Goal: Communication & Community: Participate in discussion

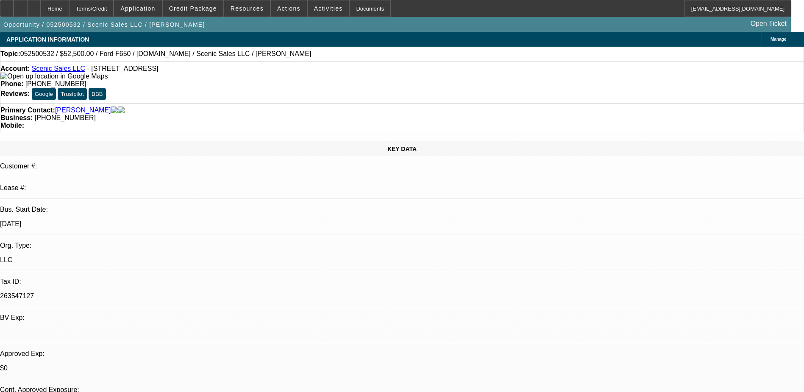
select select "0"
select select "3"
select select "0.1"
select select "4"
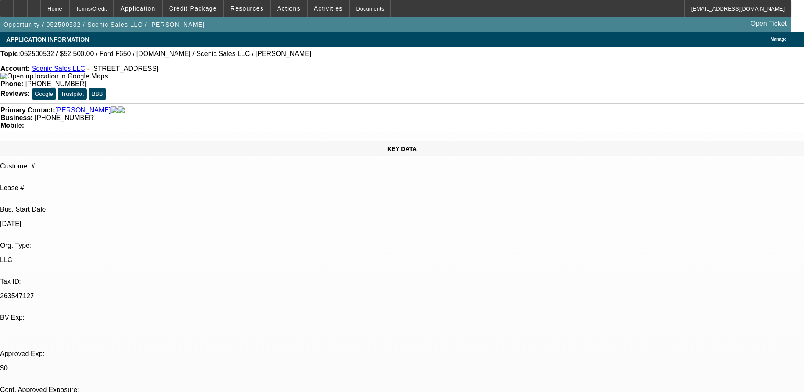
select select "0"
select select "3"
select select "0.1"
select select "4"
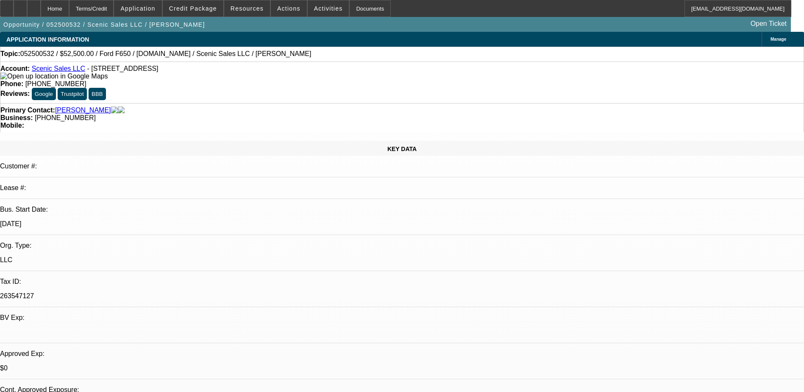
select select "0"
select select "0.1"
select select "4"
select select "0"
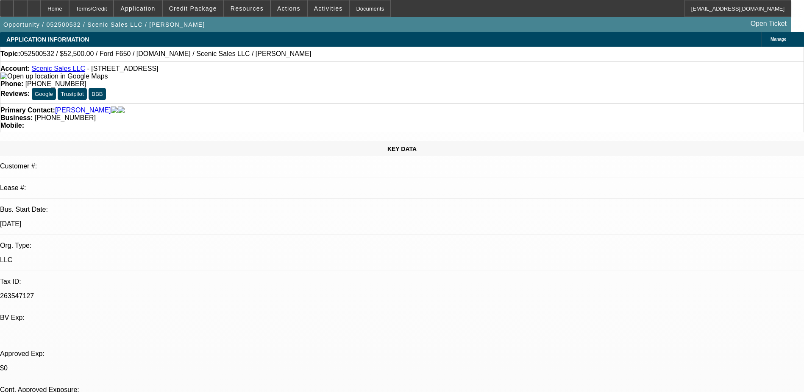
select select "0"
select select "3"
select select "0.1"
select select "4"
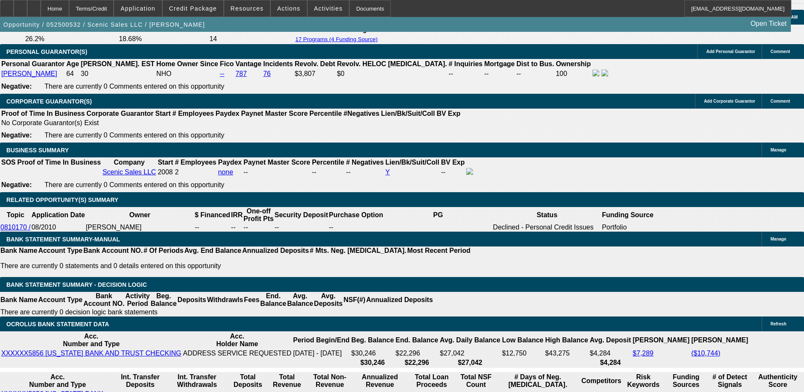
scroll to position [1314, 0]
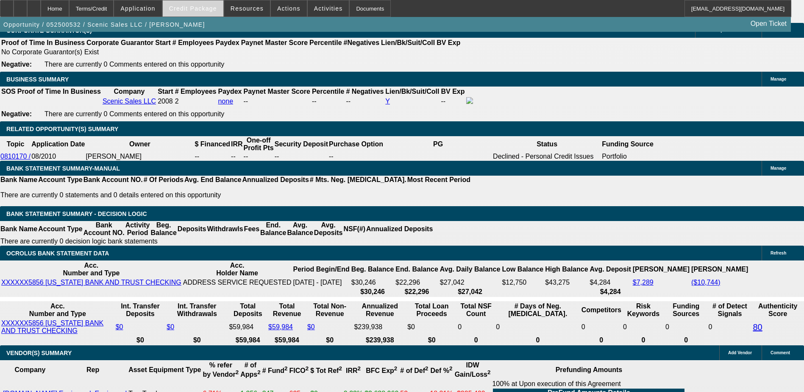
click at [213, 8] on span "Credit Package" at bounding box center [193, 8] width 48 height 7
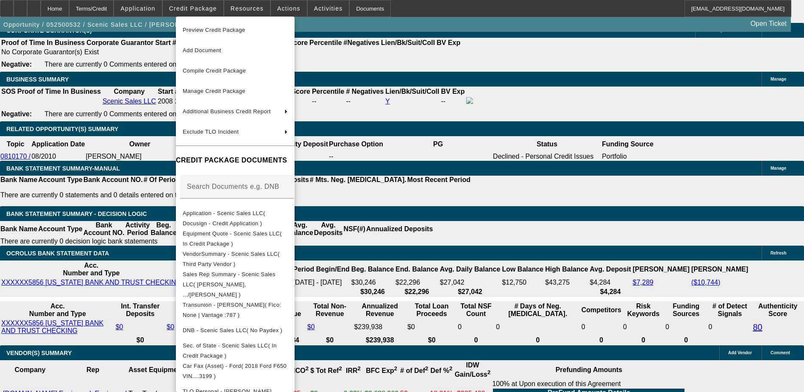
drag, startPoint x: 300, startPoint y: 232, endPoint x: 427, endPoint y: 127, distance: 165.3
click at [282, 232] on span "Equipment Quote - Scenic Sales LLC( In Credit Package )" at bounding box center [232, 238] width 99 height 17
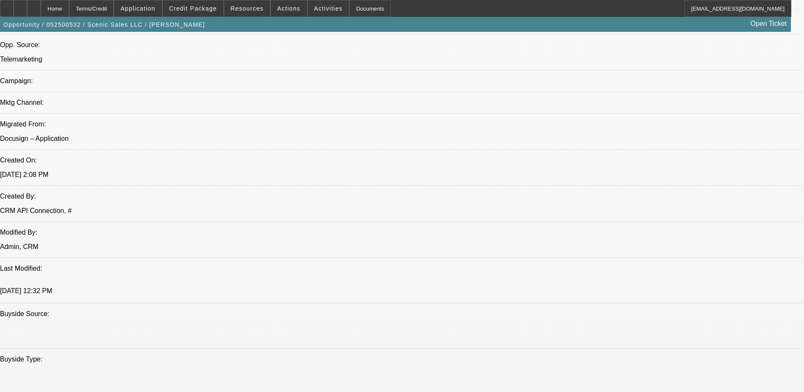
scroll to position [551, 0]
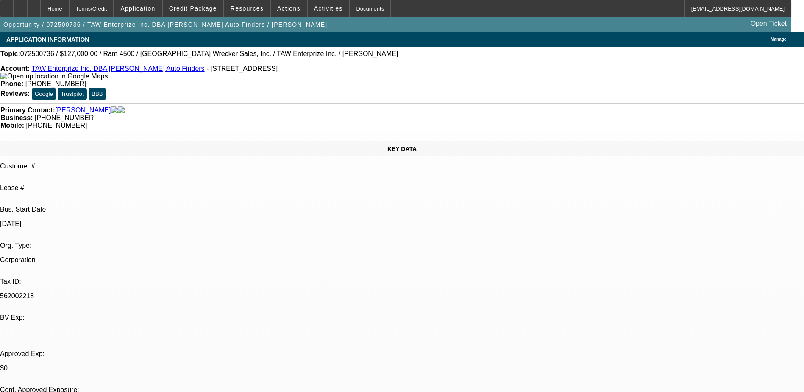
select select "0"
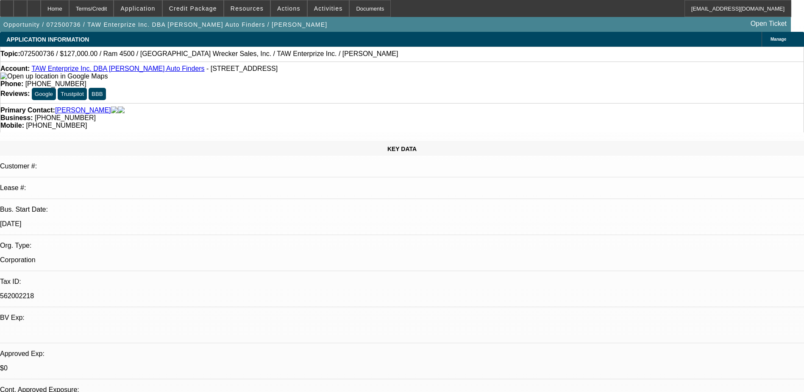
select select "0.1"
select select "0"
select select "0.1"
select select "0"
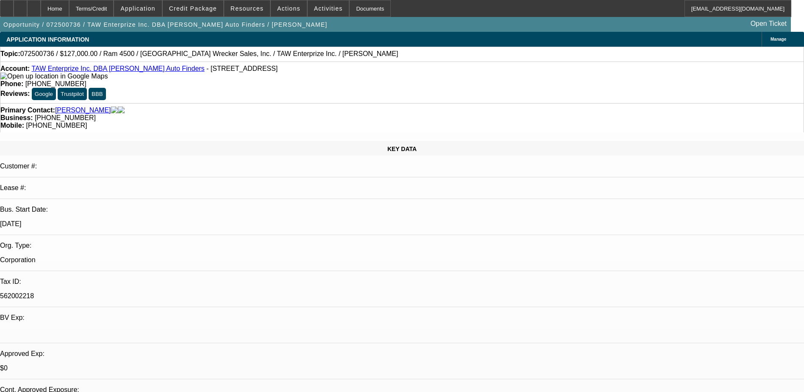
select select "0"
select select "0.1"
select select "1"
select select "3"
select select "6"
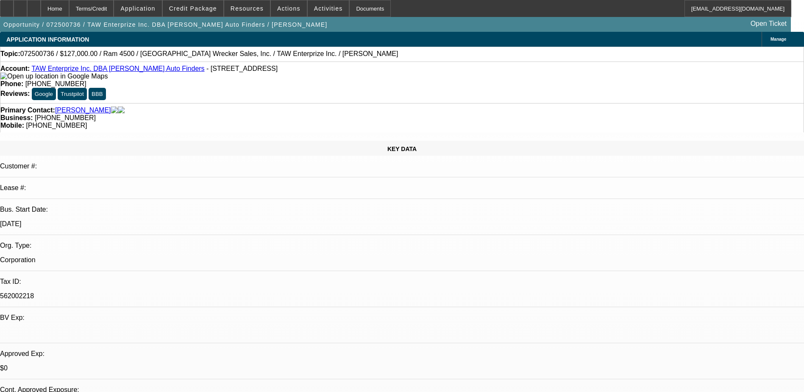
select select "1"
select select "3"
select select "6"
select select "1"
select select "2"
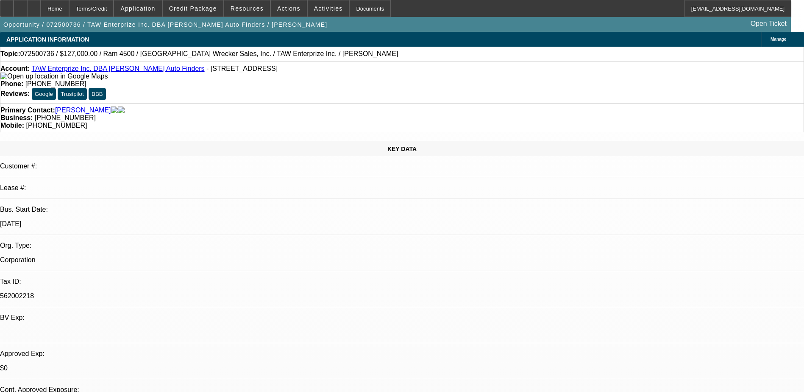
select select "4"
select select "1"
select select "2"
select select "4"
click at [212, 11] on span "Credit Package" at bounding box center [193, 8] width 48 height 7
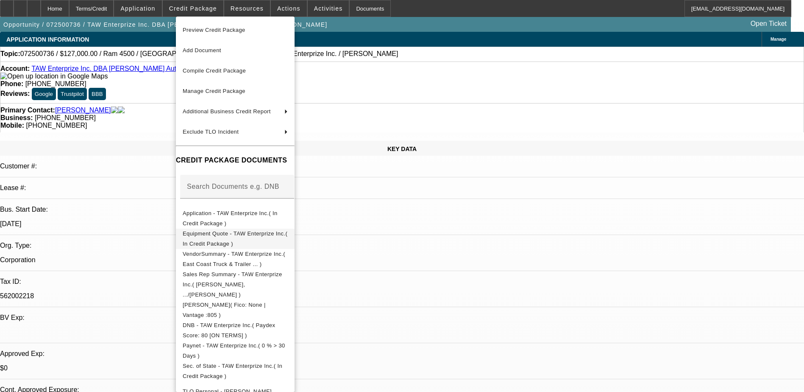
click at [287, 236] on span "Equipment Quote - TAW Enterprize Inc.( In Credit Package )" at bounding box center [235, 238] width 105 height 17
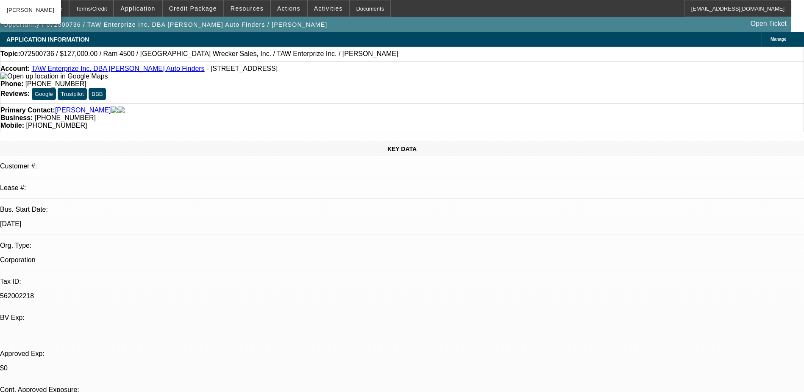
click at [206, 9] on span "Credit Package" at bounding box center [193, 8] width 48 height 7
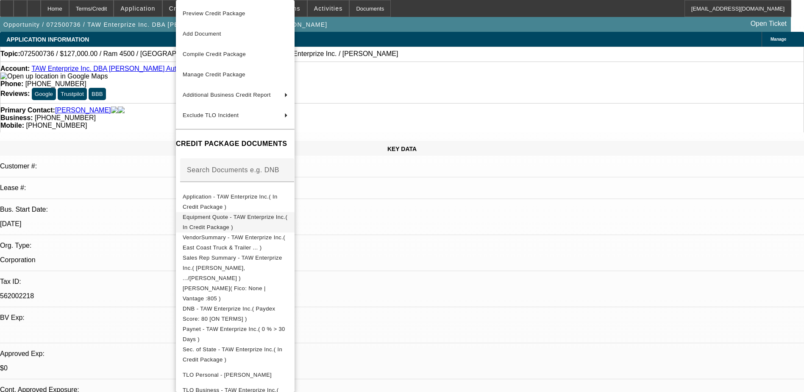
click at [291, 224] on button "Equipment Quote - TAW Enterprize Inc.( In Credit Package )" at bounding box center [235, 222] width 119 height 20
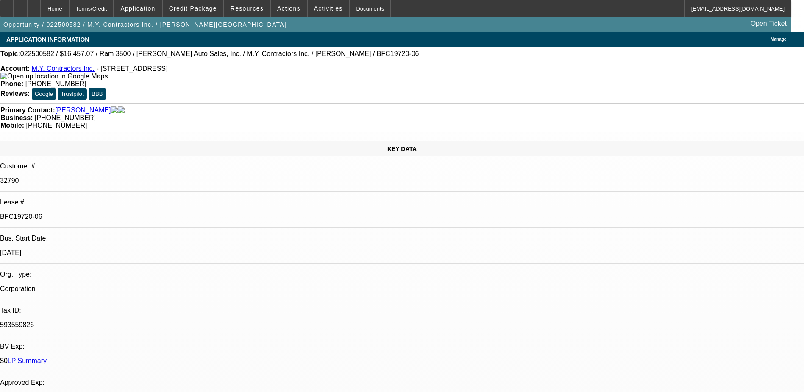
select select "0"
select select "3"
select select "0"
select select "6"
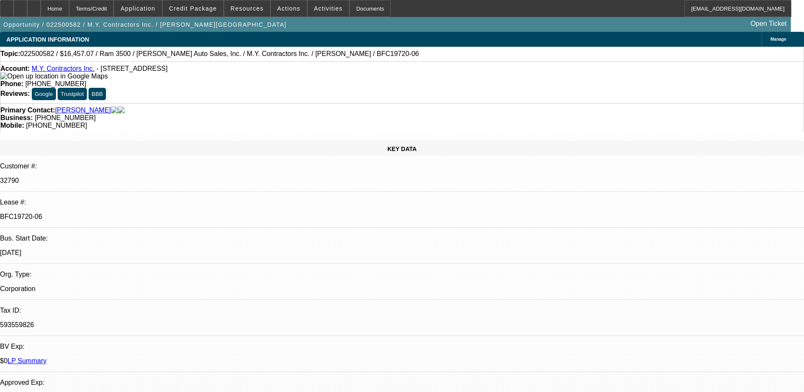
select select "0"
select select "6"
select select "0"
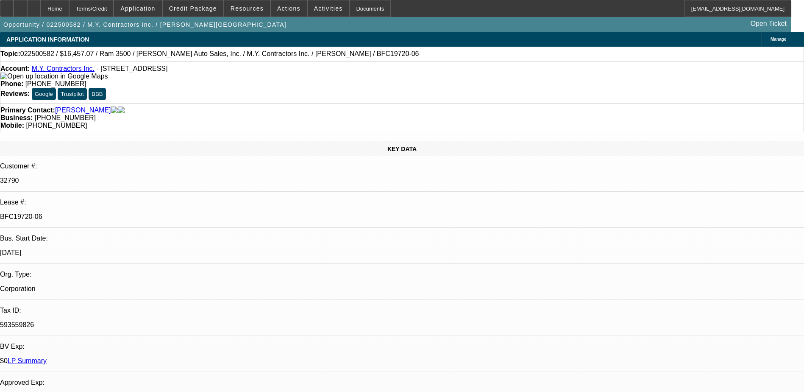
select select "0"
select select "6"
select select "0"
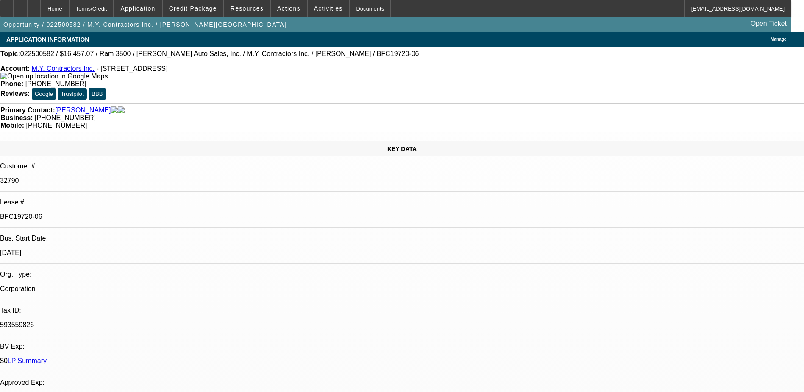
select select "0"
select select "6"
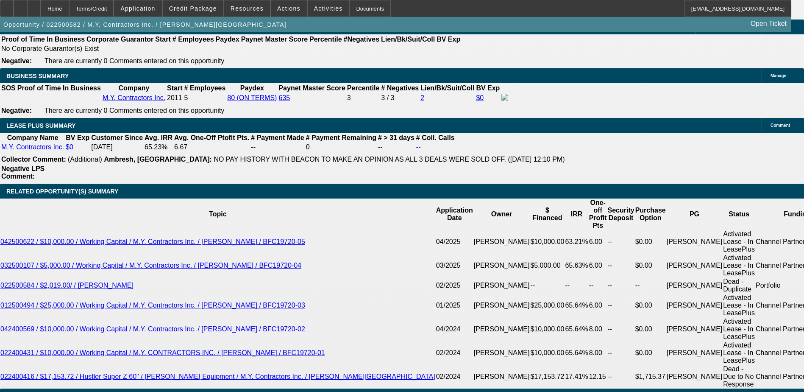
scroll to position [1335, 0]
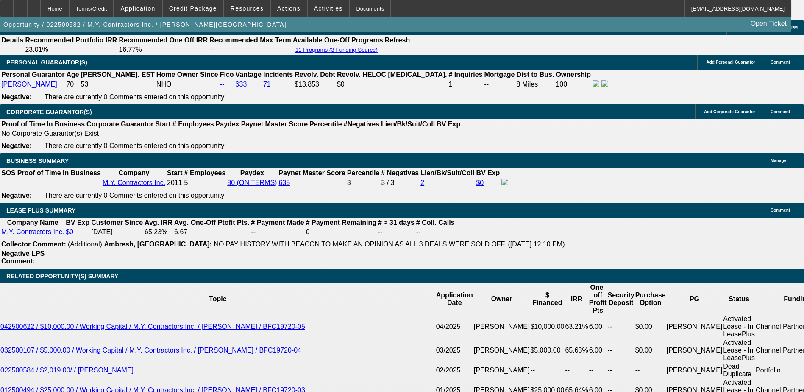
select select "0"
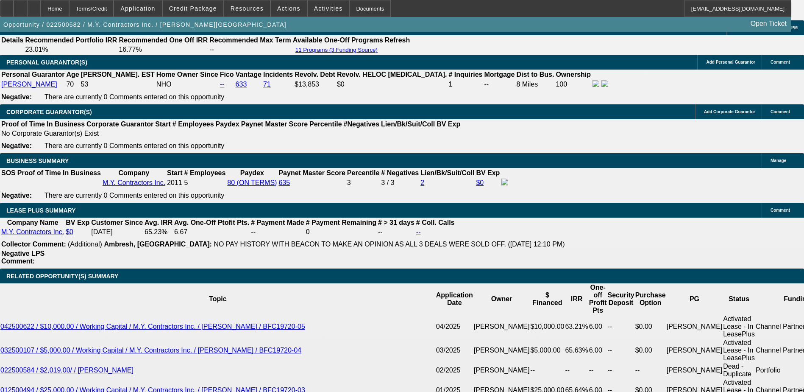
select select "0"
select select "6"
select select "0"
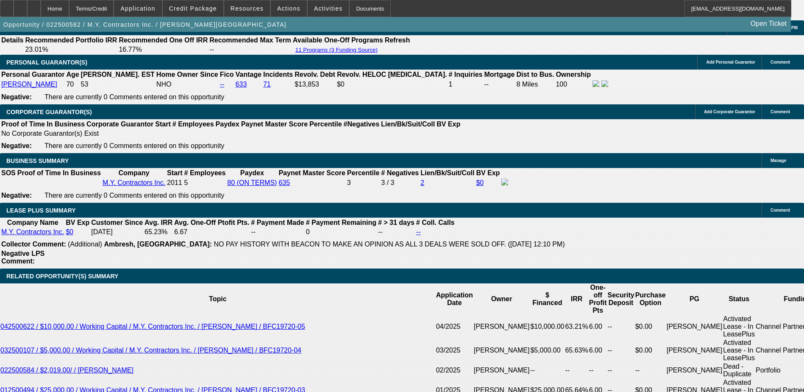
select select "0"
select select "6"
select select "0"
select select "3"
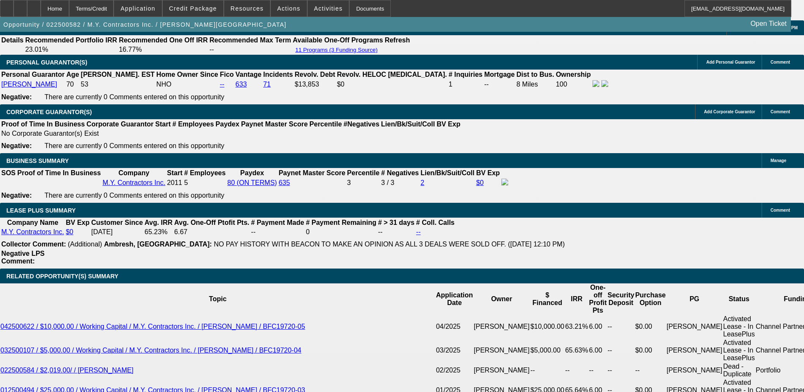
select select "0"
select select "6"
select select "0"
select select "3"
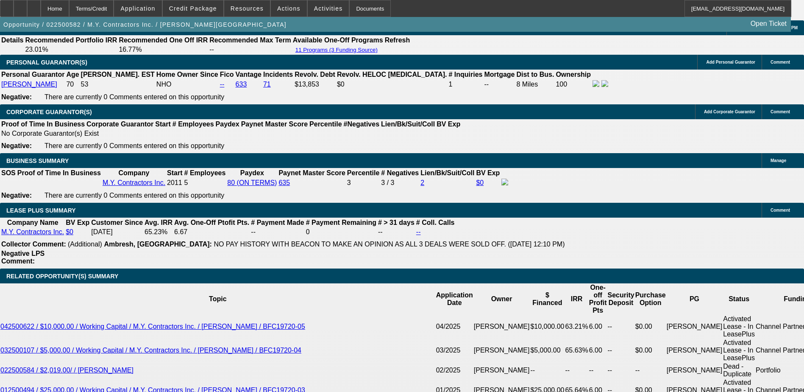
select select "0.1"
select select "4"
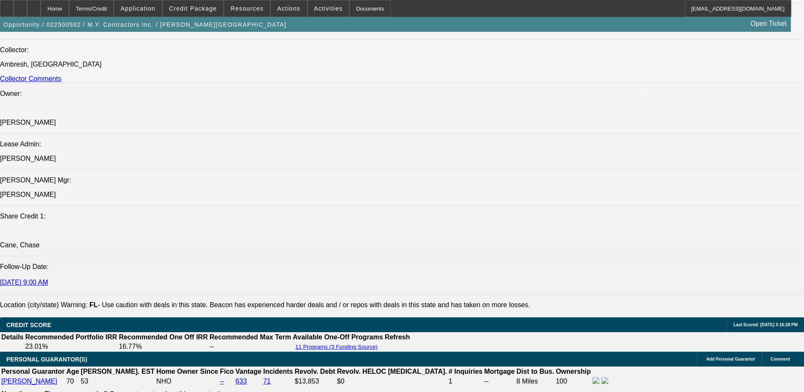
scroll to position [0, 0]
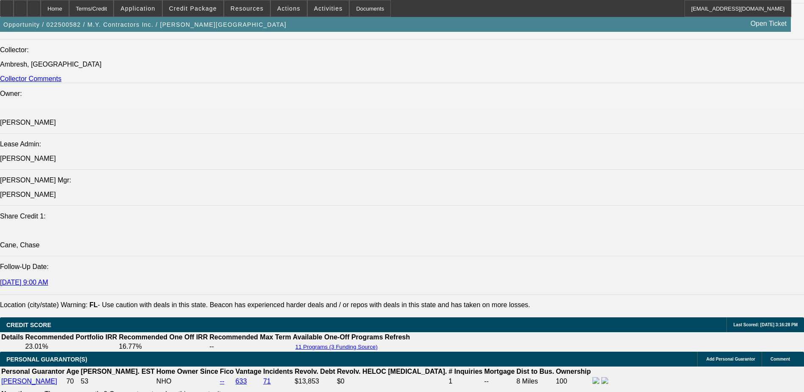
radio input "true"
type textarea "EBO Request once she finalizes what truck she wants to move forward with"
radio input "true"
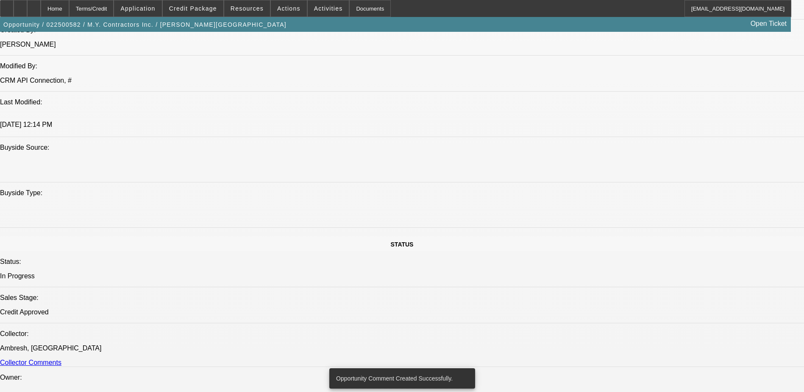
scroll to position [572, 0]
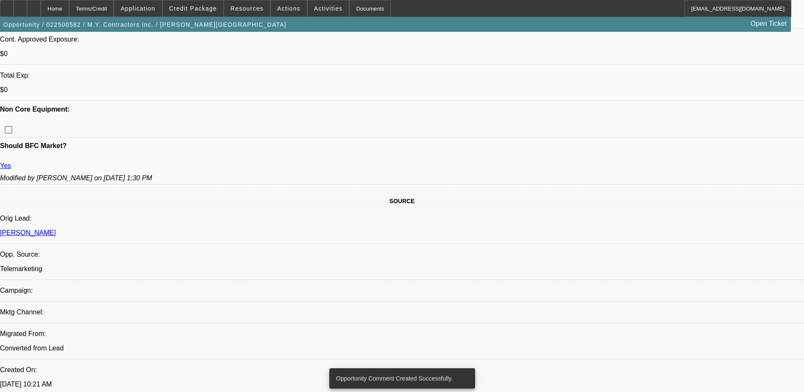
scroll to position [317, 0]
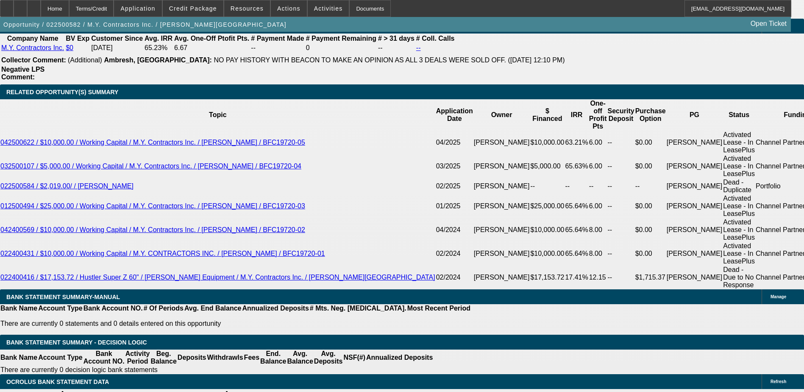
scroll to position [1504, 0]
